Goal: Information Seeking & Learning: Learn about a topic

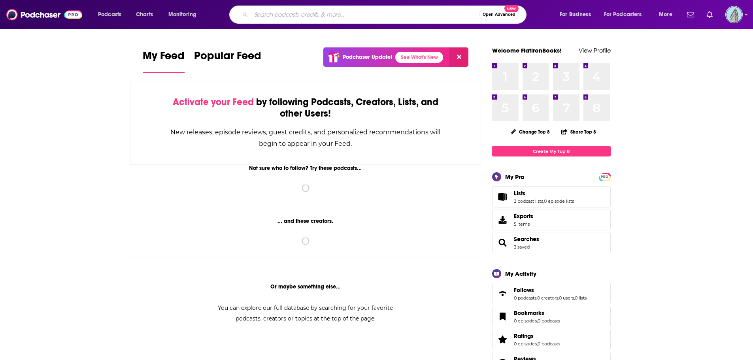
click at [339, 17] on input "Search podcasts, credits, & more..." at bounding box center [365, 14] width 228 height 13
type input "t"
